Goal: Task Accomplishment & Management: Manage account settings

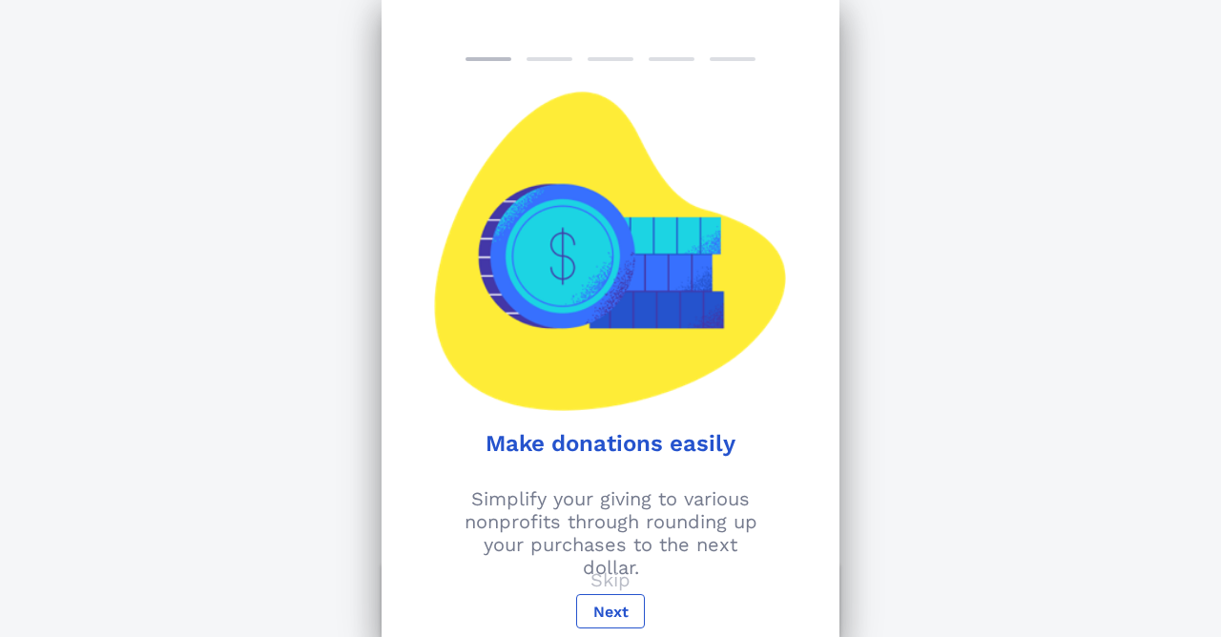
click at [1086, 120] on div "Support Your Passion Explore over 1 million nonprofits you can donate to throug…" at bounding box center [610, 501] width 1221 height 1003
click at [611, 603] on span "Next" at bounding box center [610, 612] width 36 height 18
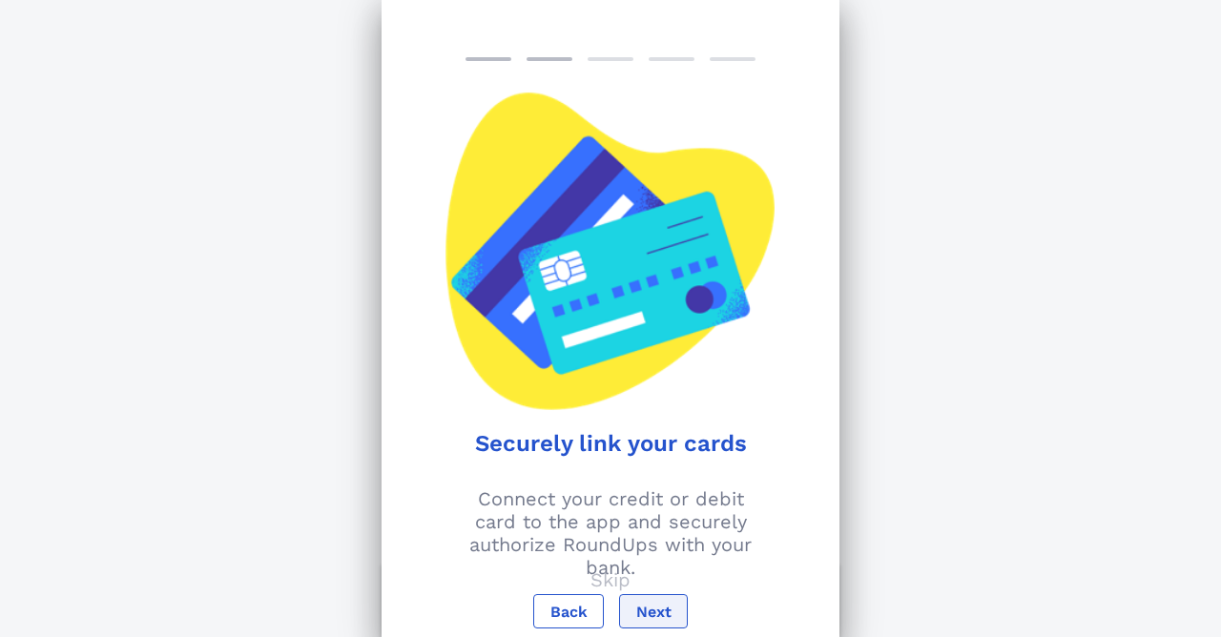
click at [643, 606] on span "Next" at bounding box center [653, 612] width 36 height 18
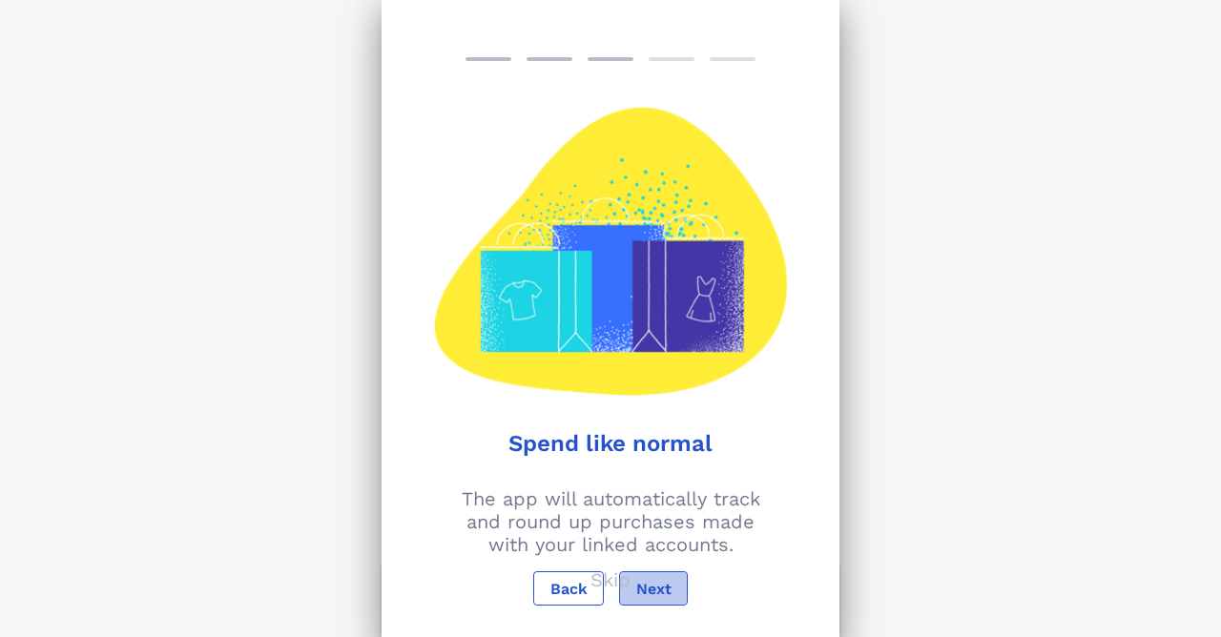
click at [649, 587] on span "Next" at bounding box center [653, 589] width 36 height 18
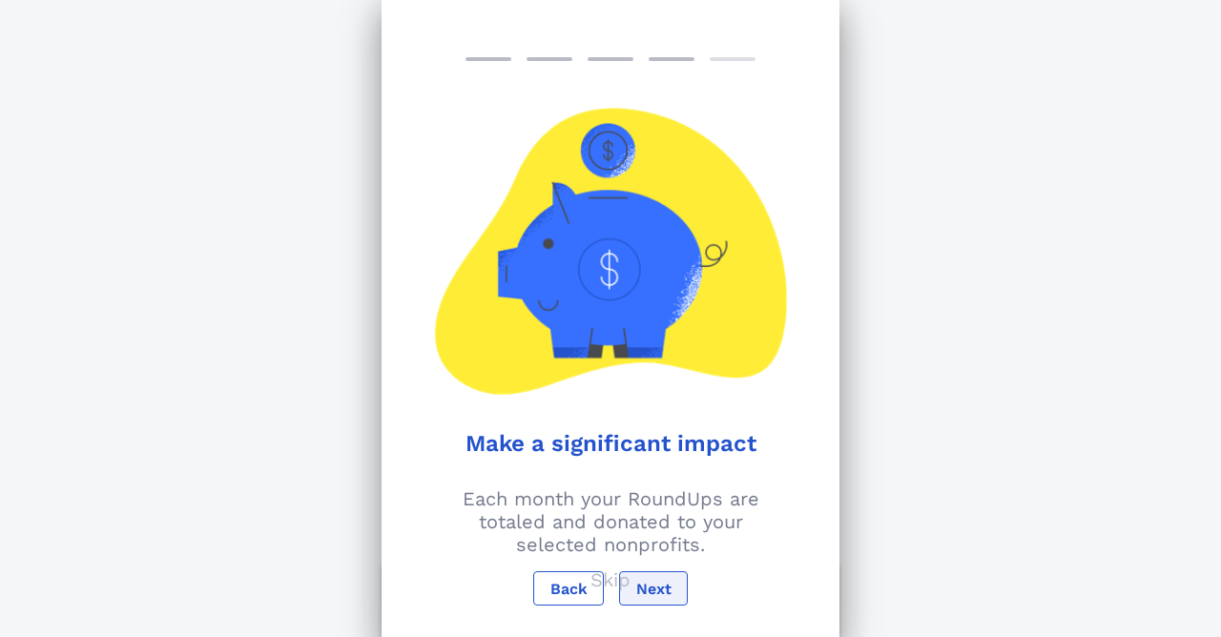
click at [649, 587] on span "Next" at bounding box center [653, 589] width 36 height 18
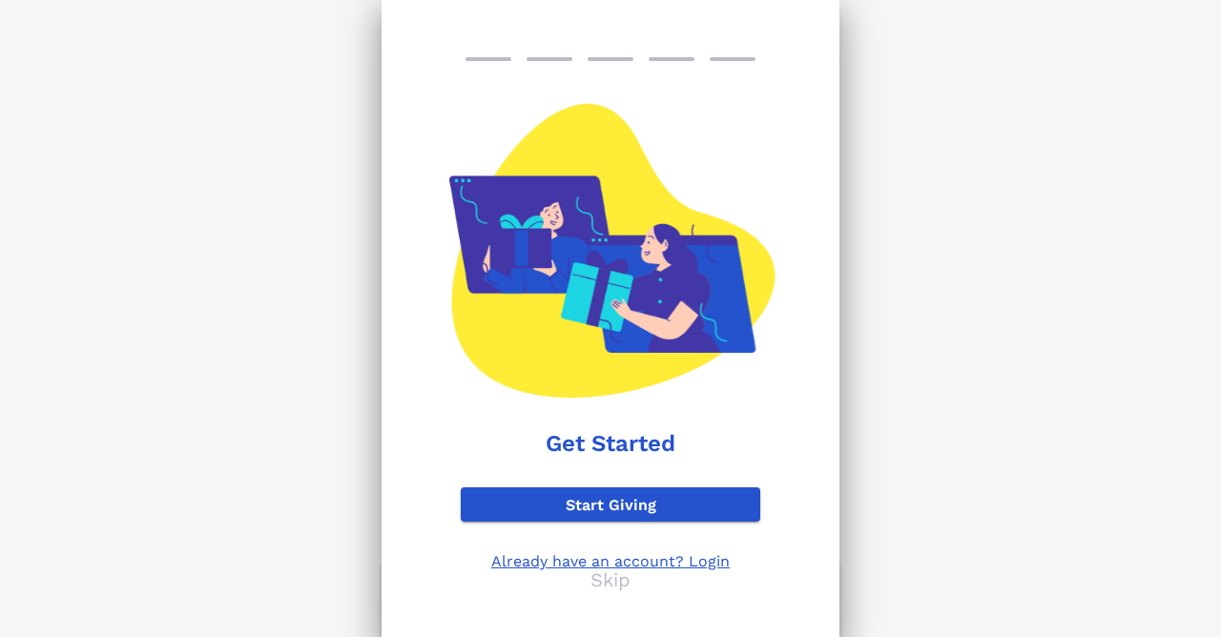
click at [709, 563] on p "Already have an account? Login" at bounding box center [610, 561] width 299 height 18
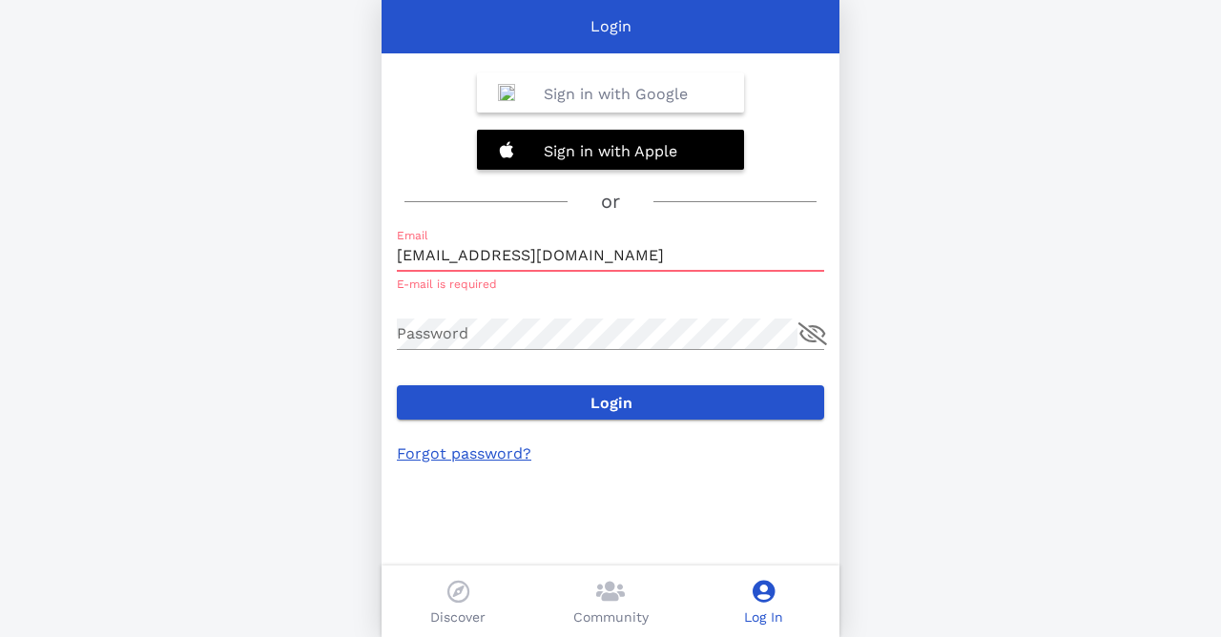
type input "[EMAIL_ADDRESS][DOMAIN_NAME]"
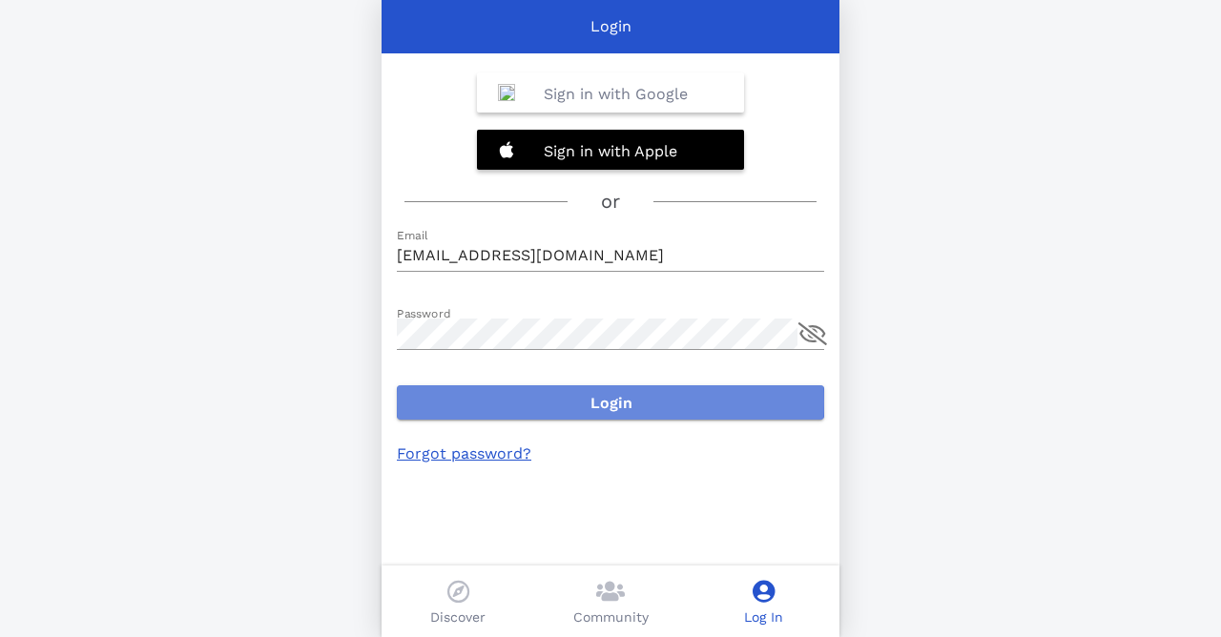
click at [525, 398] on span "Login" at bounding box center [610, 403] width 397 height 18
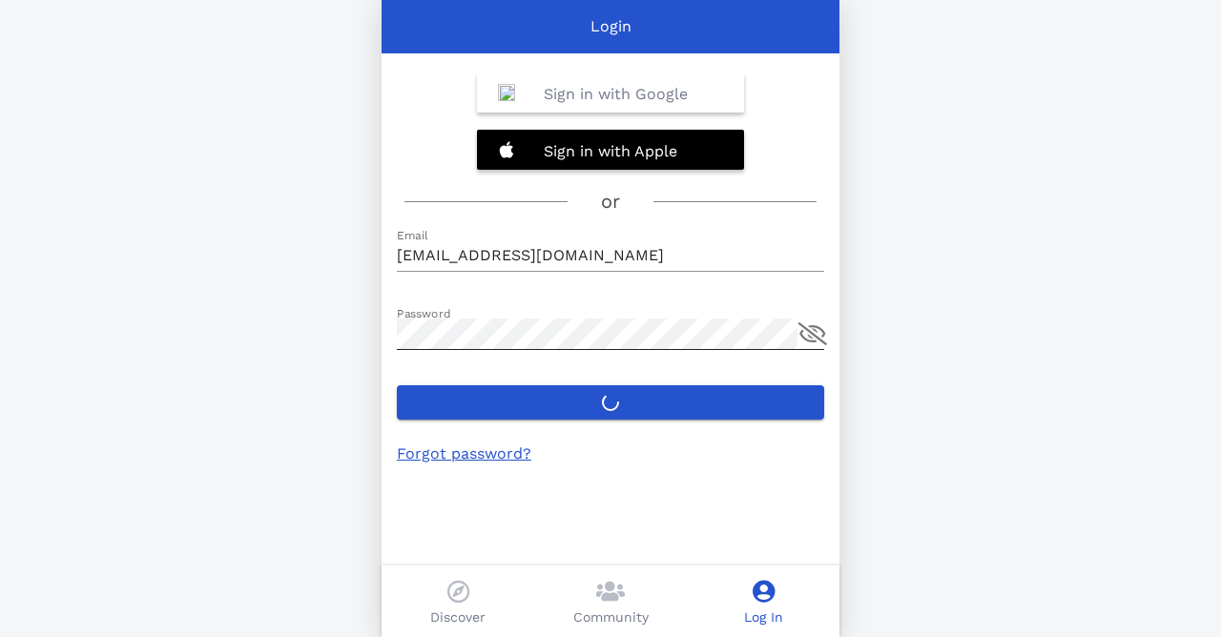
click at [810, 339] on button "append icon" at bounding box center [812, 333] width 29 height 23
click at [613, 605] on span at bounding box center [610, 594] width 29 height 28
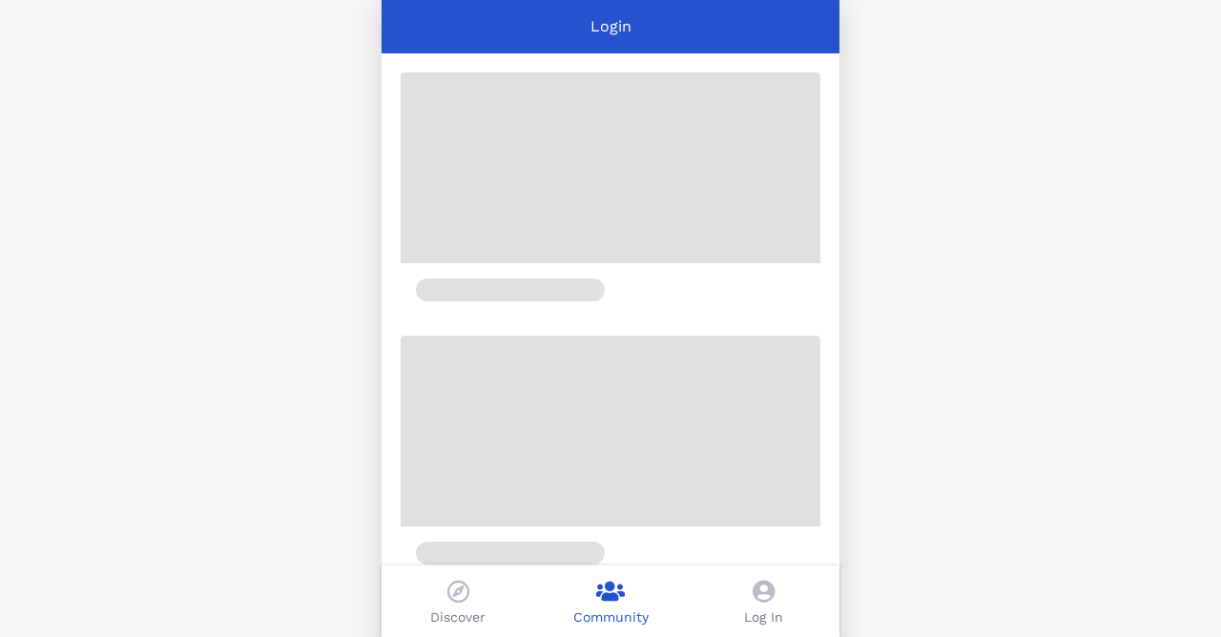
click at [763, 587] on icon at bounding box center [763, 591] width 22 height 23
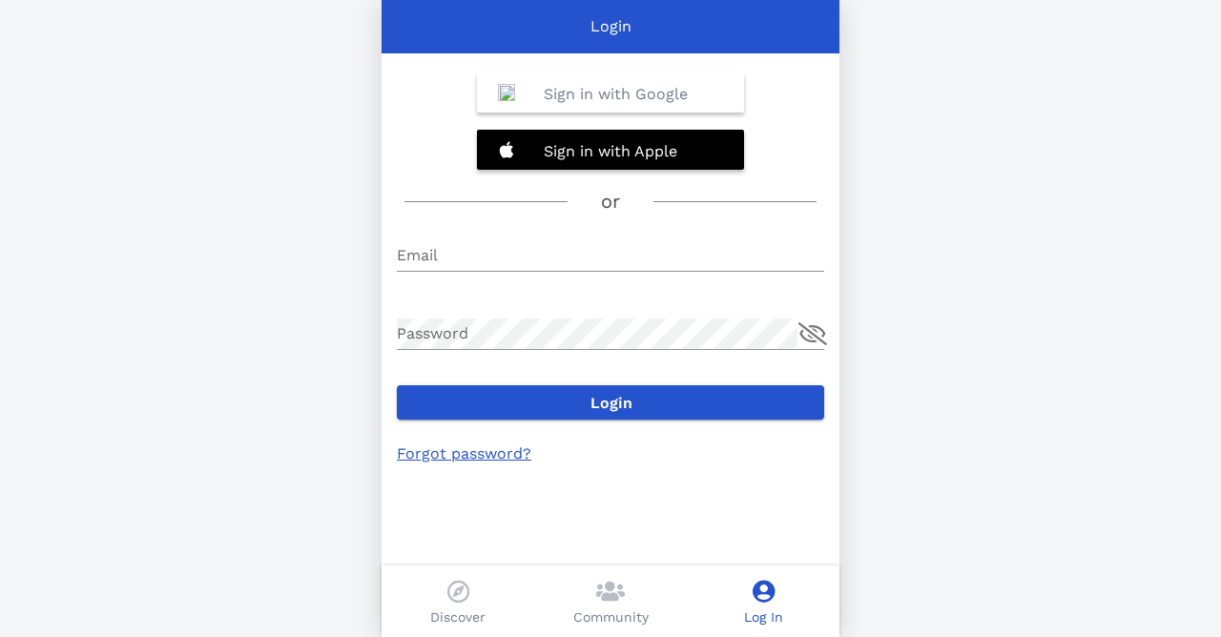
click at [612, 592] on icon at bounding box center [610, 591] width 29 height 23
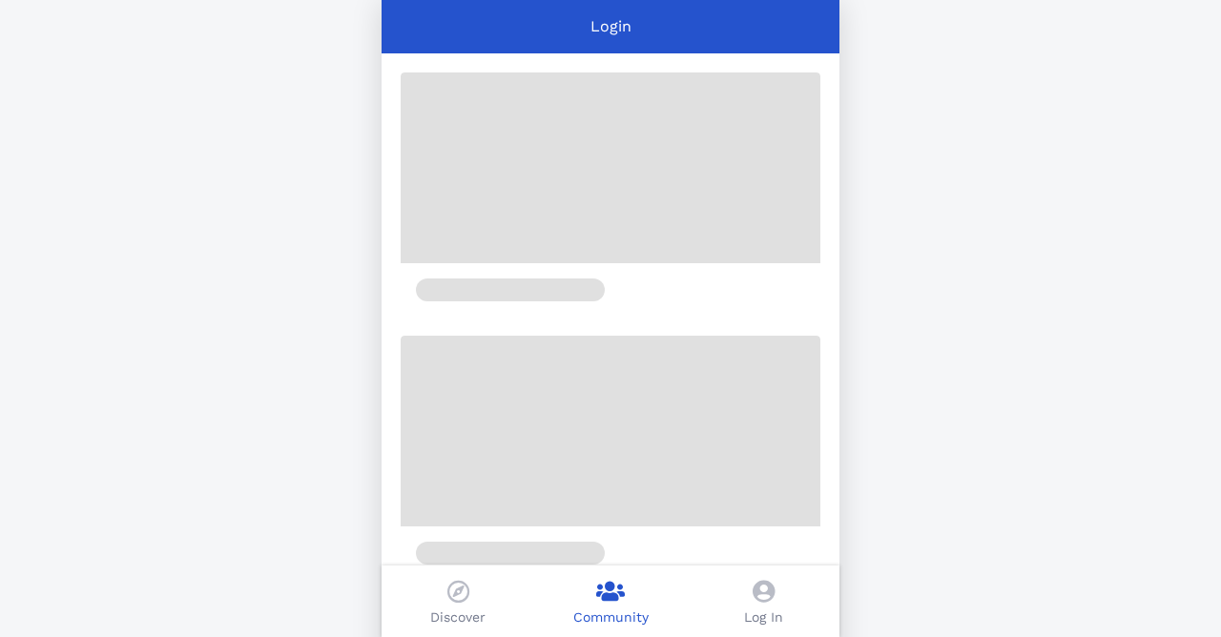
click at [762, 573] on div "Log In" at bounding box center [763, 602] width 153 height 72
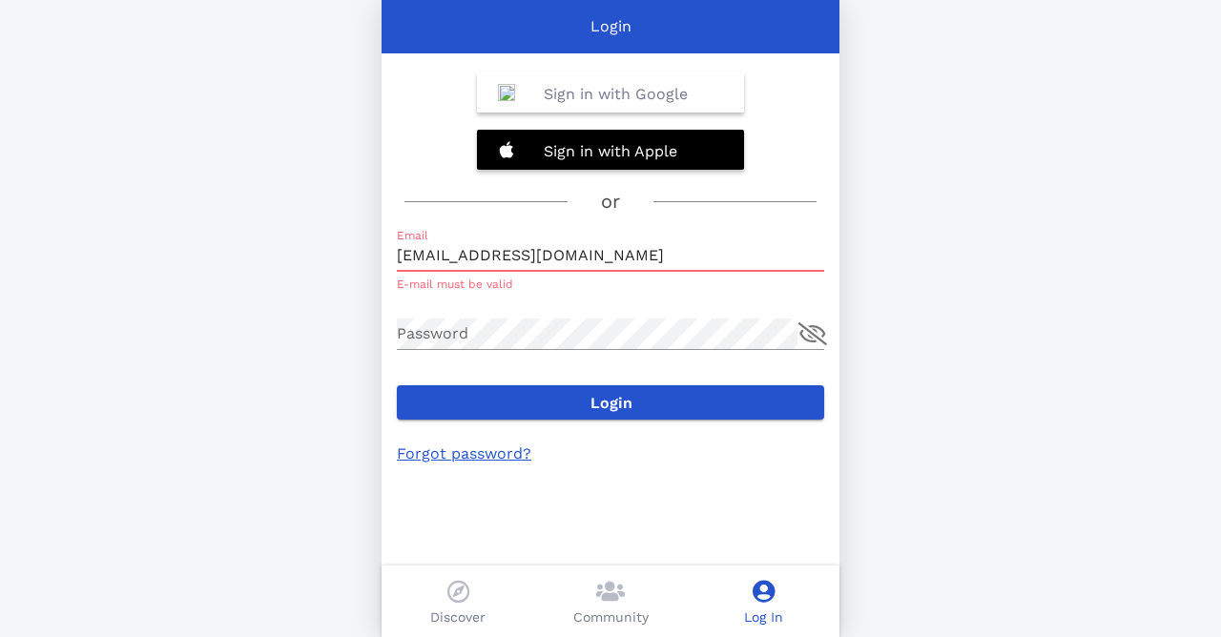
type input "[EMAIL_ADDRESS][DOMAIN_NAME]"
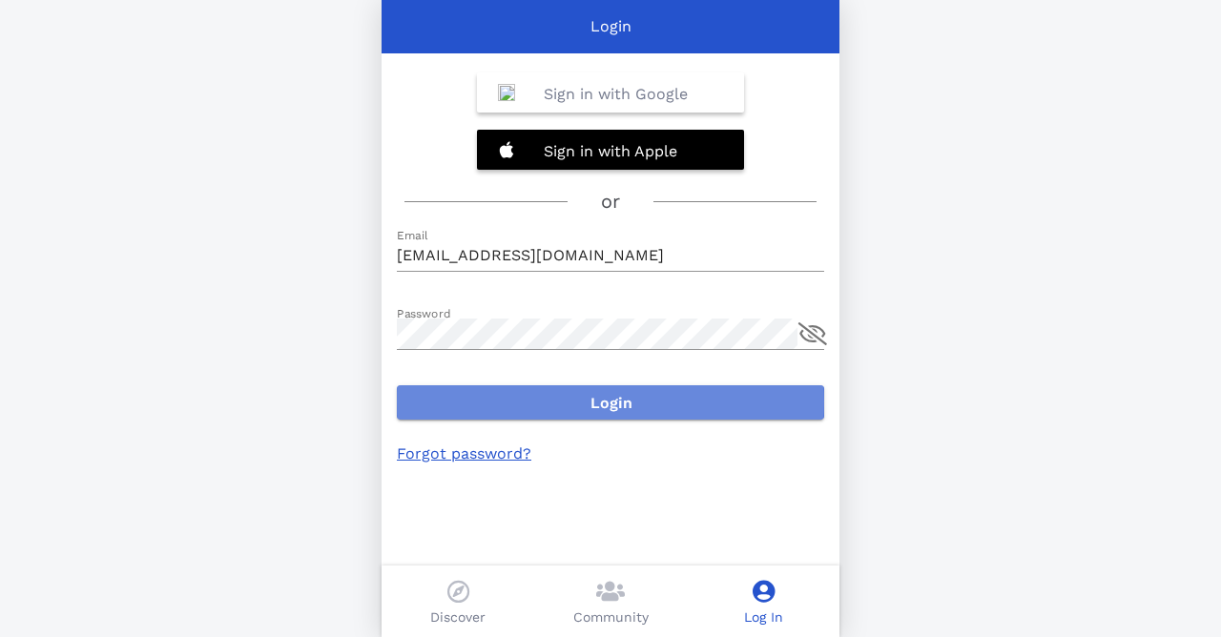
click at [509, 406] on span "Login" at bounding box center [610, 403] width 397 height 18
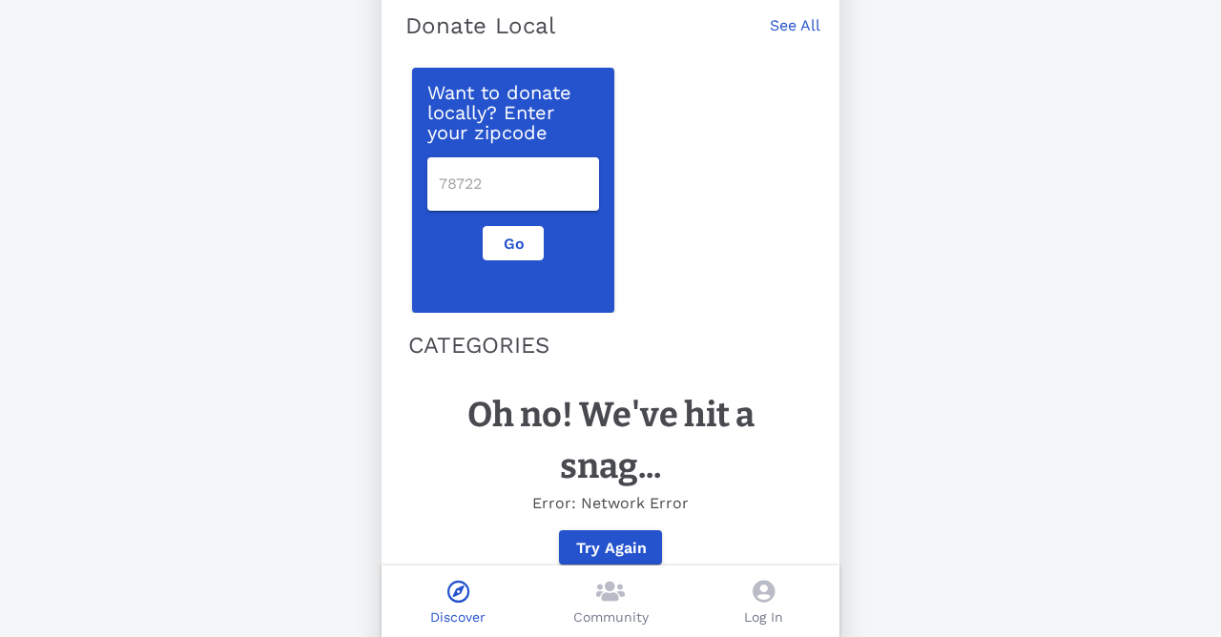
scroll to position [342, 0]
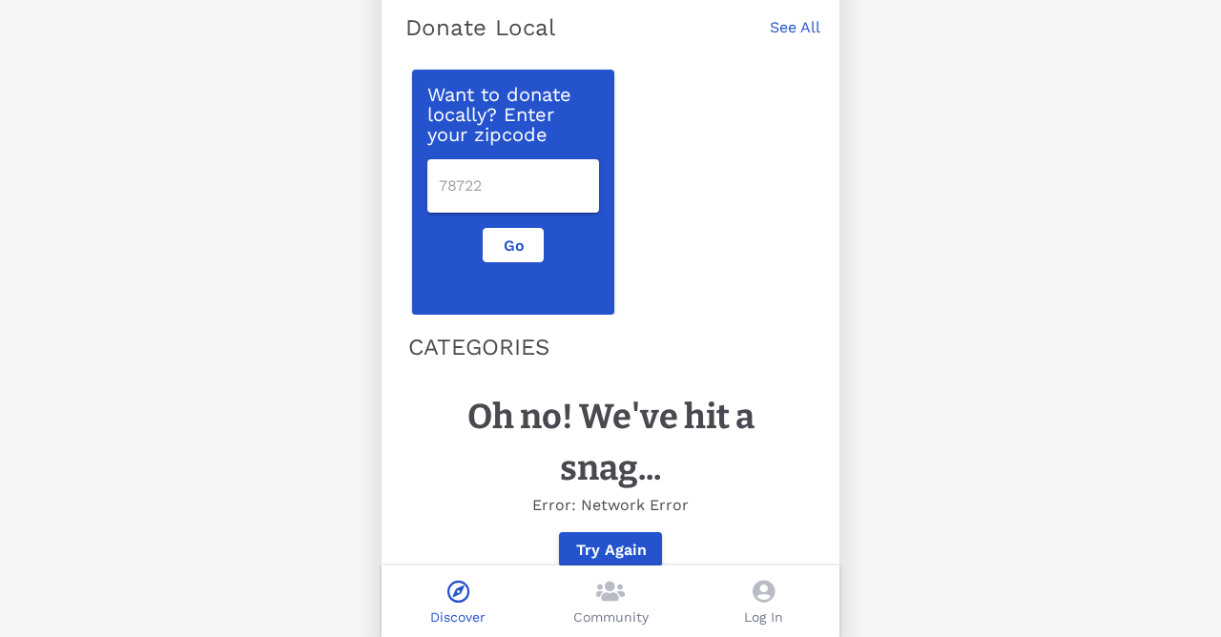
click at [755, 591] on icon at bounding box center [763, 591] width 22 height 23
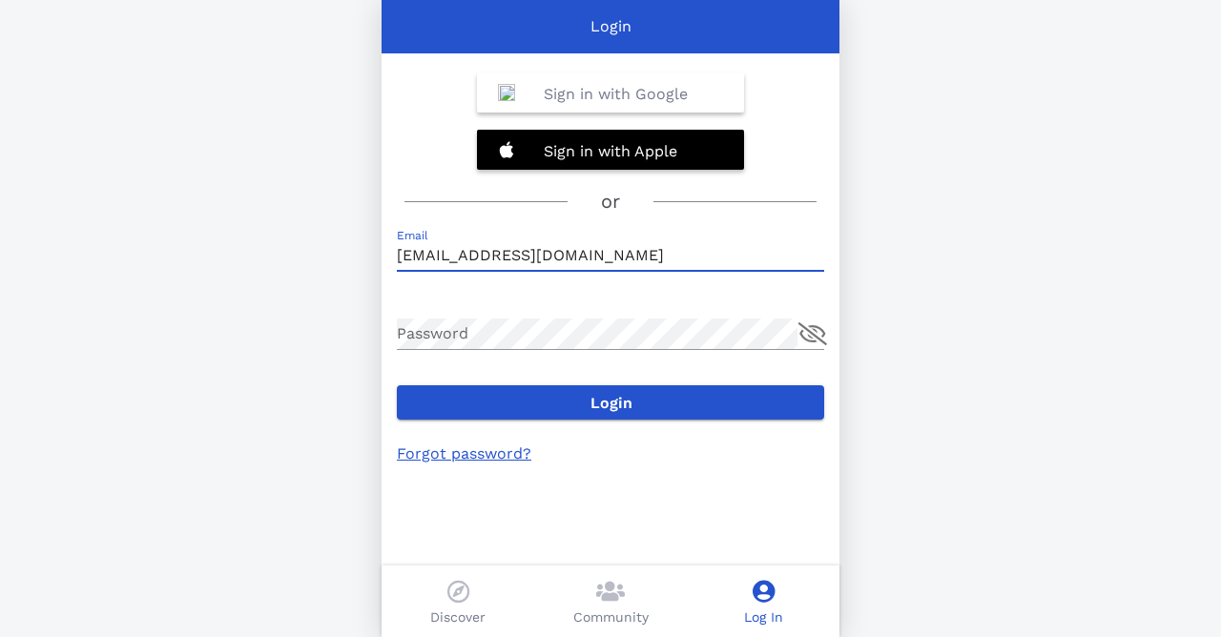
type input "ssmullins99@gmail.com"
click at [610, 402] on button "Login" at bounding box center [610, 402] width 427 height 34
